Goal: Transaction & Acquisition: Purchase product/service

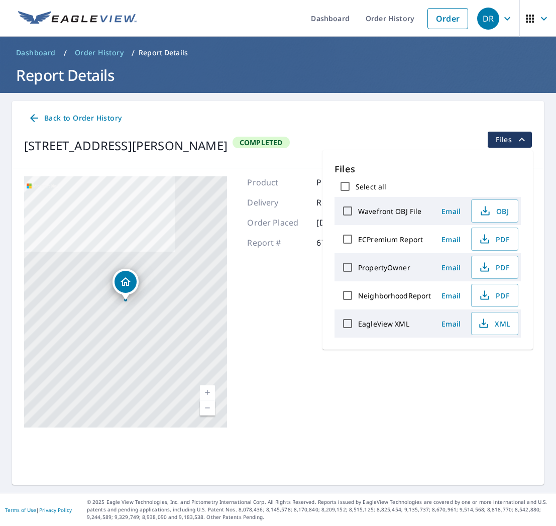
click at [42, 120] on span "Back to Order History" at bounding box center [74, 118] width 93 height 13
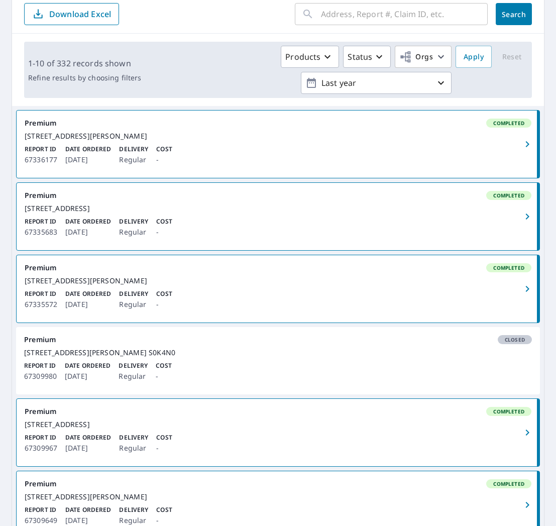
scroll to position [111, 0]
click at [528, 149] on icon "button" at bounding box center [528, 144] width 12 height 12
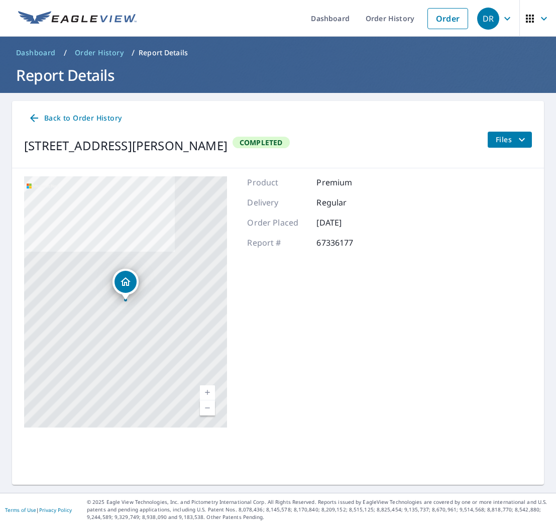
click at [519, 142] on icon "filesDropdownBtn-67336177" at bounding box center [522, 140] width 12 height 12
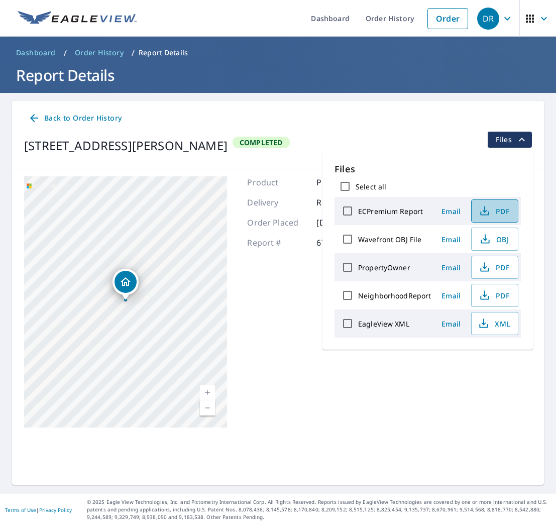
click at [489, 214] on icon "button" at bounding box center [485, 211] width 12 height 12
click at [489, 214] on span "PDF" at bounding box center [494, 211] width 32 height 12
click at [273, 279] on div "Product Premium Delivery Regular Order Placed [DATE] Report # 67336177" at bounding box center [312, 301] width 130 height 251
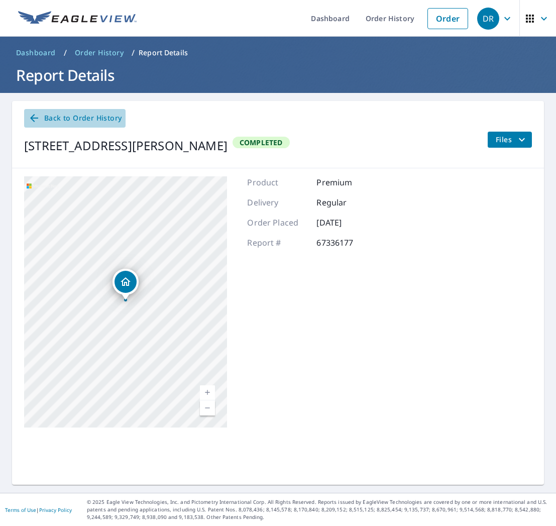
click at [39, 113] on icon at bounding box center [34, 118] width 12 height 12
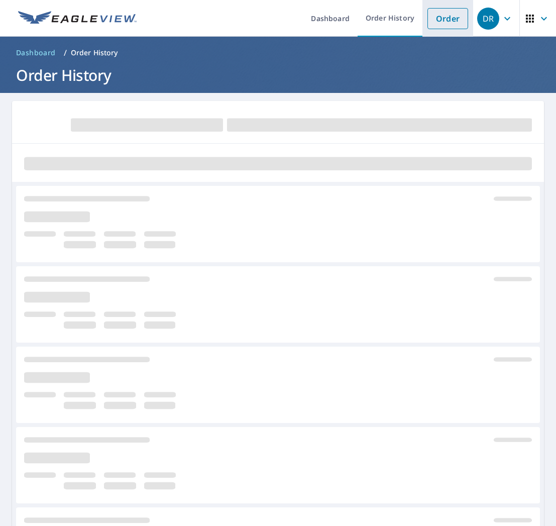
click at [450, 19] on link "Order" at bounding box center [448, 18] width 41 height 21
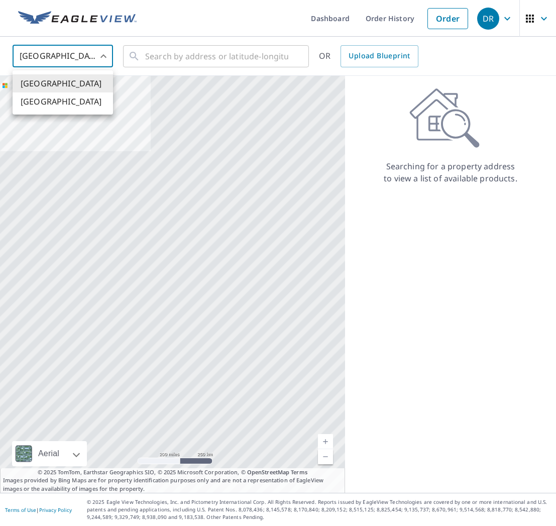
click at [76, 58] on body "DR DR Dashboard Order History Order DR United States US ​ ​ OR Upload Blueprint…" at bounding box center [278, 263] width 556 height 526
click at [54, 100] on li "[GEOGRAPHIC_DATA]" at bounding box center [63, 101] width 101 height 18
type input "CA"
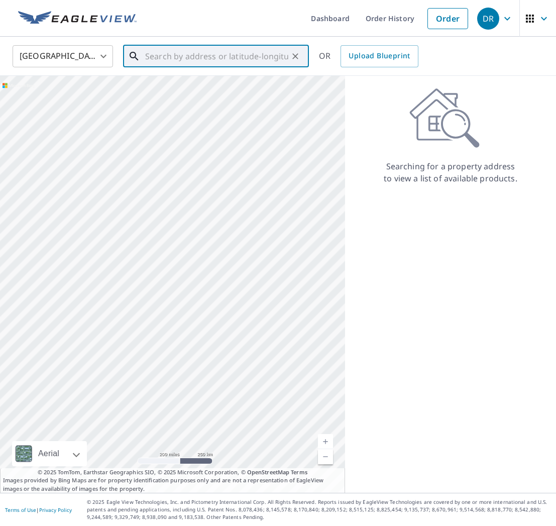
click at [164, 55] on input "text" at bounding box center [216, 56] width 143 height 28
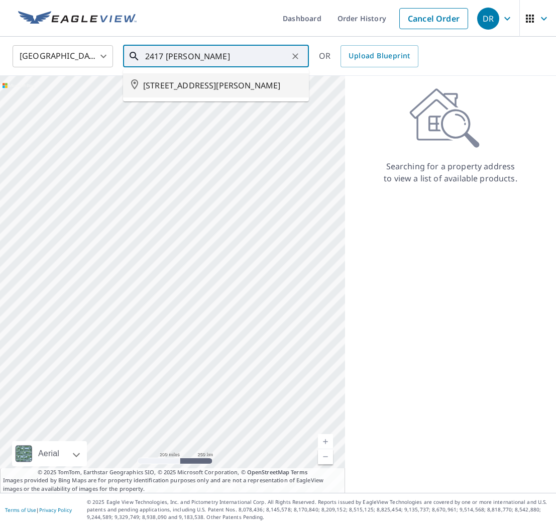
click at [179, 90] on span "[STREET_ADDRESS][PERSON_NAME]" at bounding box center [222, 85] width 158 height 12
type input "[STREET_ADDRESS][PERSON_NAME]"
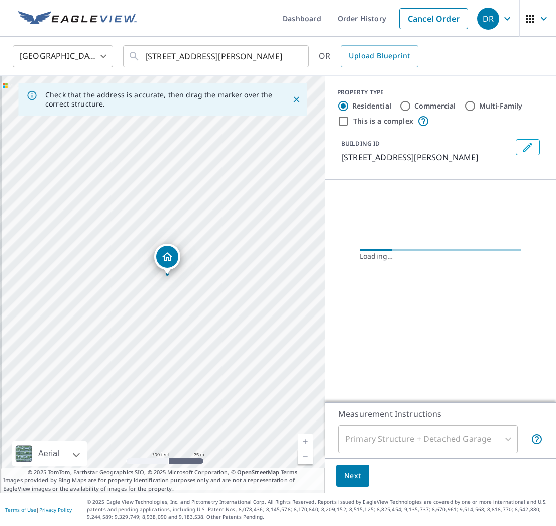
drag, startPoint x: 138, startPoint y: 293, endPoint x: 185, endPoint y: 209, distance: 96.1
click at [185, 209] on div "[STREET_ADDRESS][PERSON_NAME]" at bounding box center [162, 284] width 325 height 417
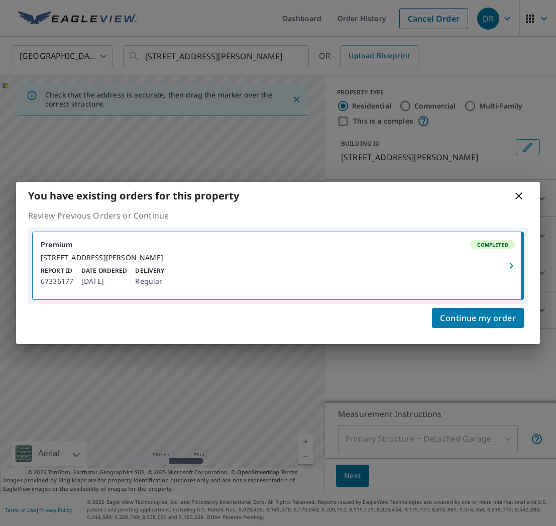
click at [518, 192] on icon at bounding box center [519, 195] width 7 height 7
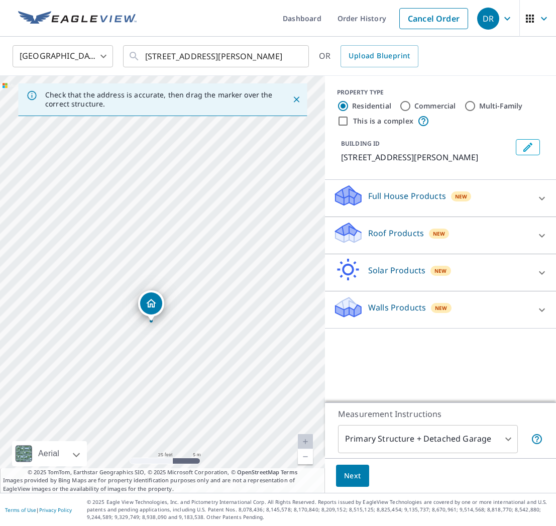
drag, startPoint x: 123, startPoint y: 296, endPoint x: 112, endPoint y: 359, distance: 64.4
click at [112, 359] on div "[STREET_ADDRESS][PERSON_NAME]" at bounding box center [162, 284] width 325 height 417
drag, startPoint x: 152, startPoint y: 319, endPoint x: 158, endPoint y: 288, distance: 31.6
click at [511, 438] on body "DR DR Dashboard Order History Cancel Order DR Canada CA ​ [STREET_ADDRESS][PERS…" at bounding box center [278, 263] width 556 height 526
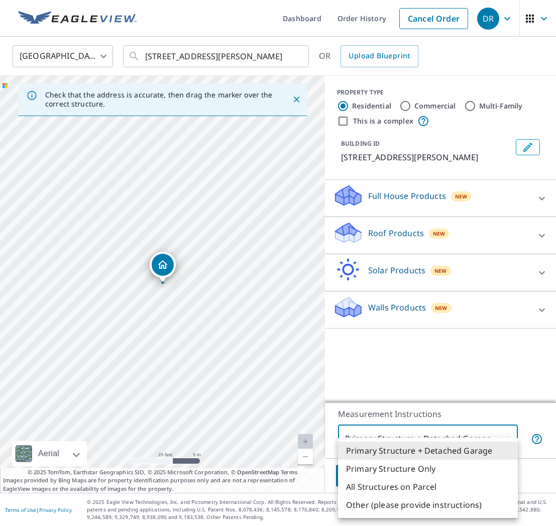
click at [412, 471] on li "Primary Structure Only" at bounding box center [428, 469] width 180 height 18
type input "2"
